Goal: Information Seeking & Learning: Learn about a topic

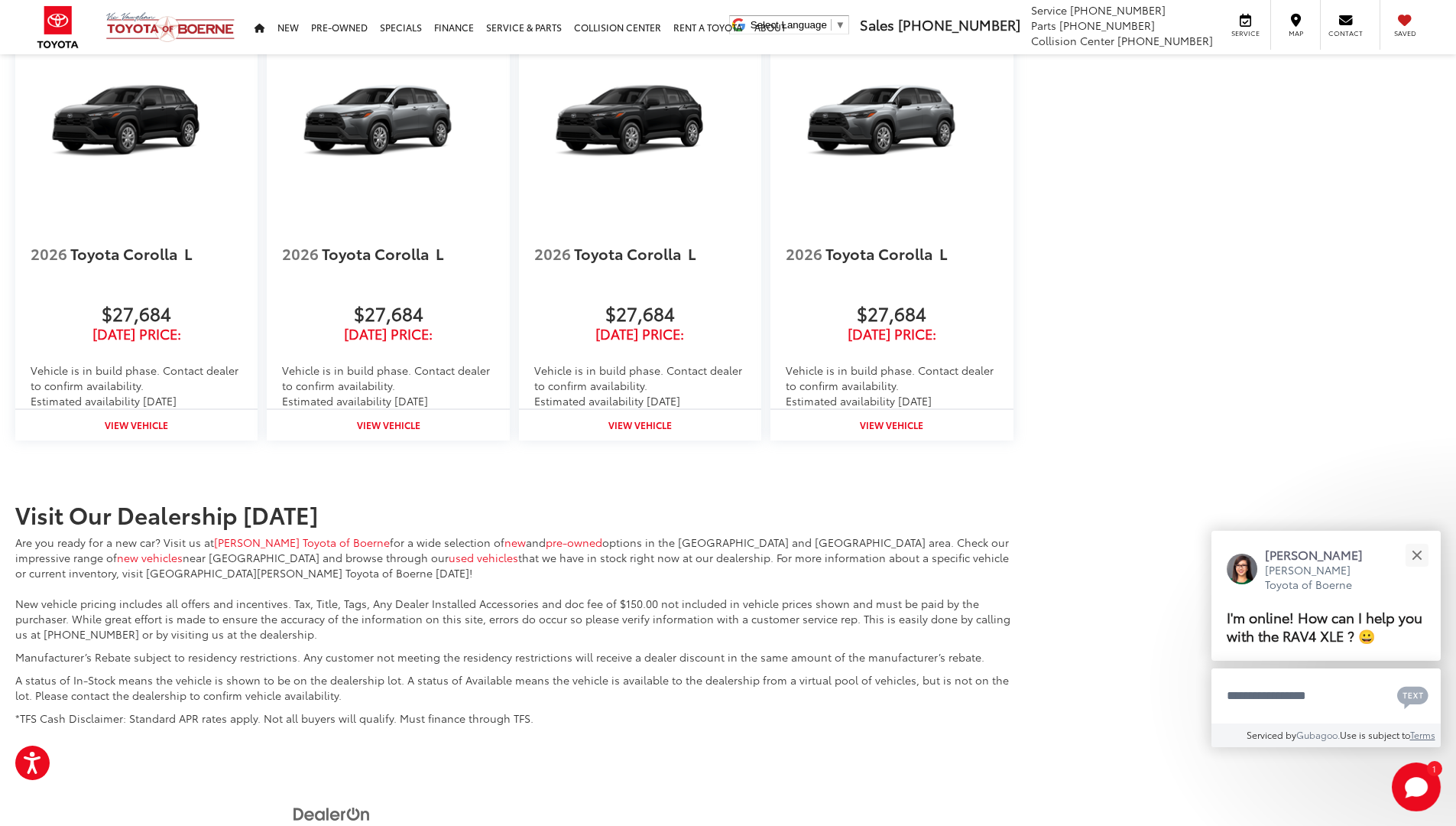
scroll to position [2236, 0]
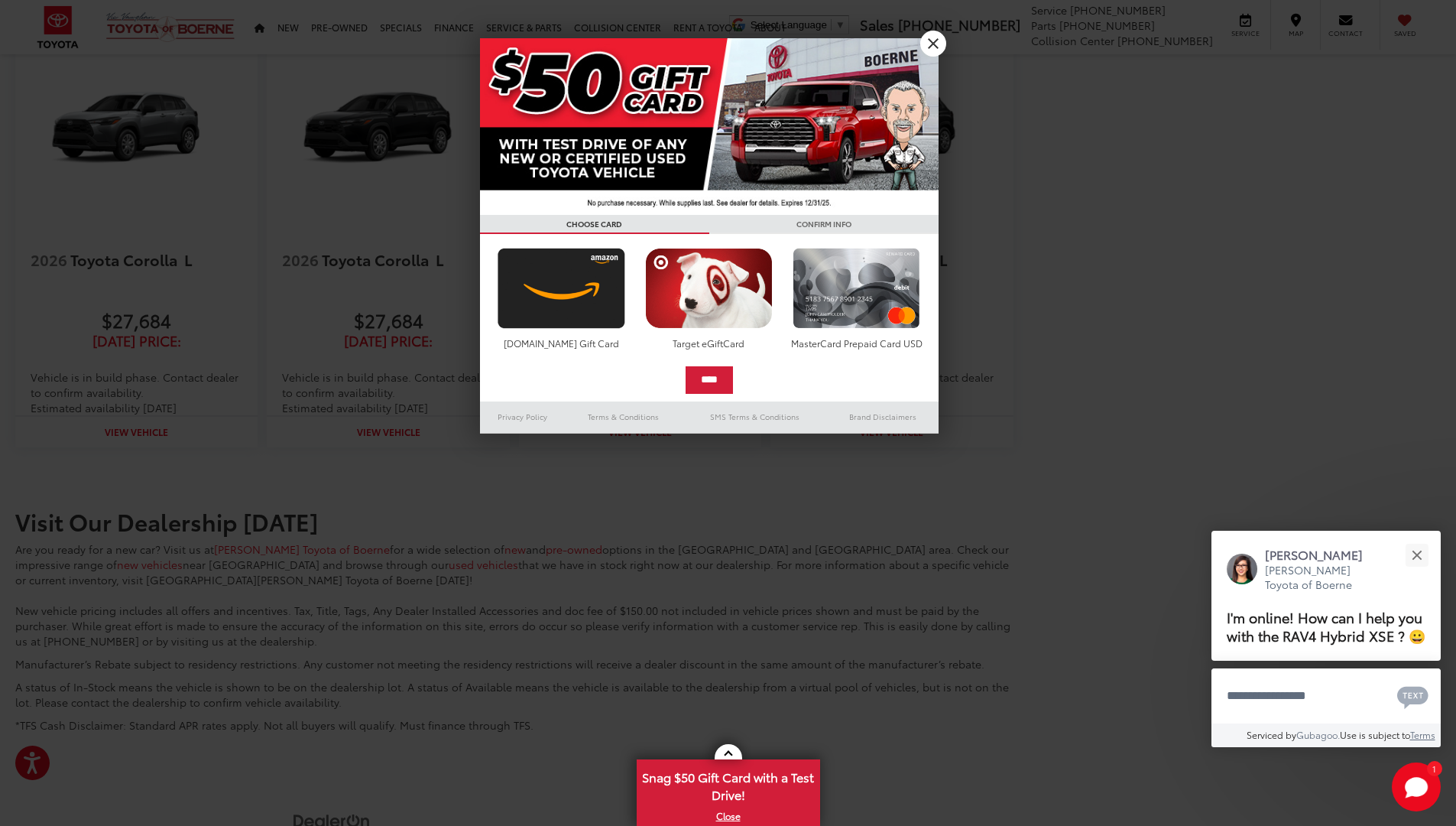
scroll to position [2260, 0]
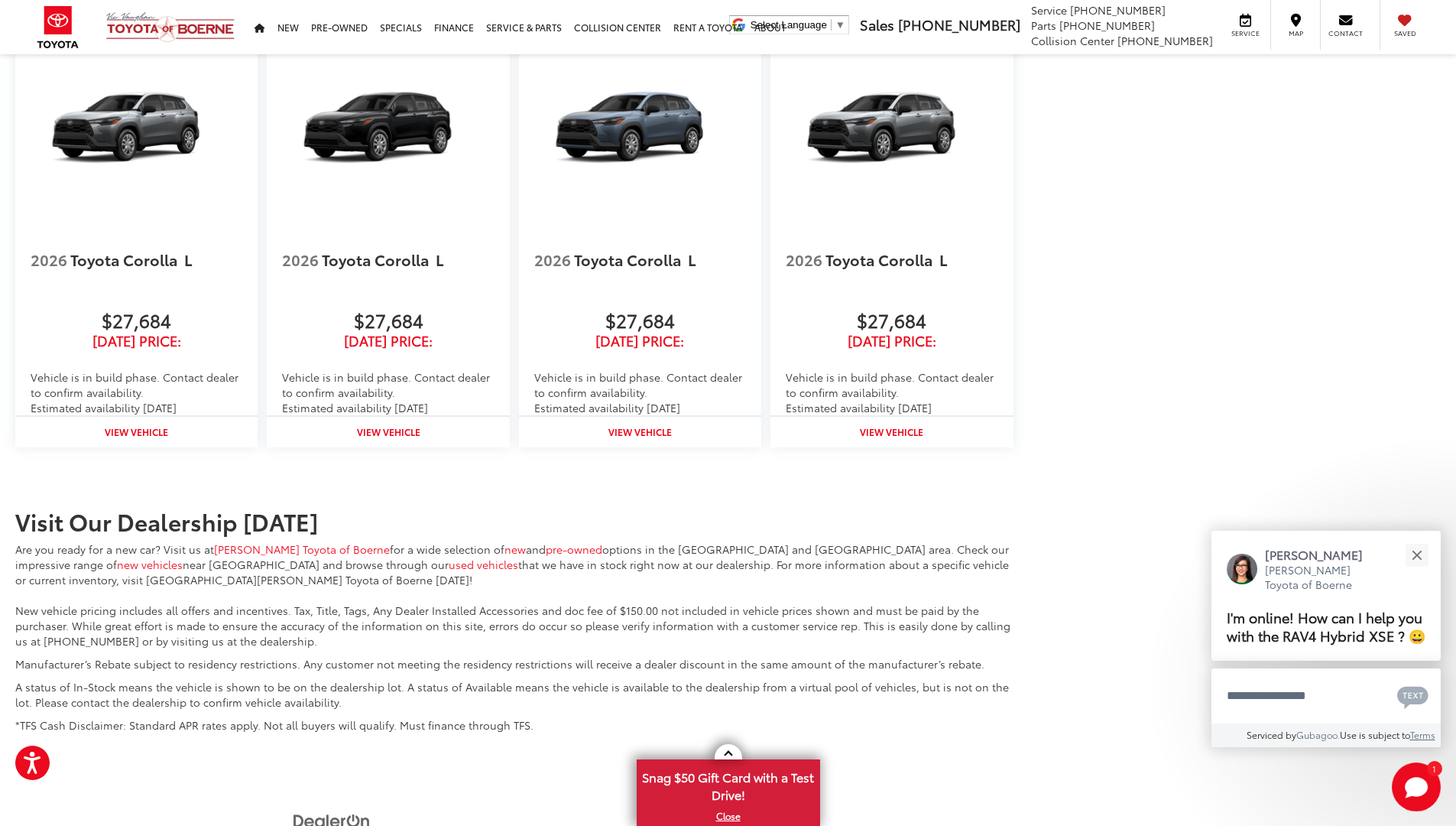
scroll to position [2260, 0]
